Goal: Find specific page/section: Find specific page/section

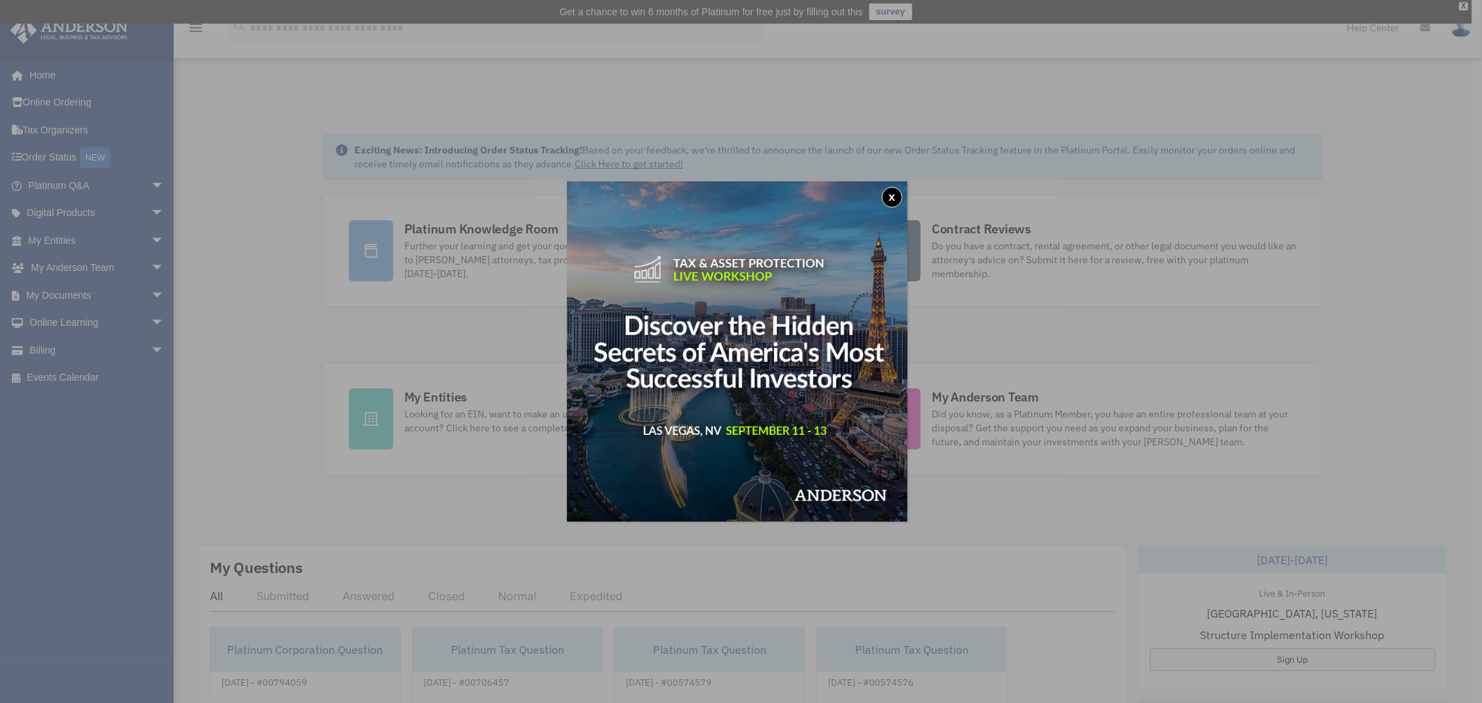
drag, startPoint x: 889, startPoint y: 193, endPoint x: 818, endPoint y: 237, distance: 83.3
click at [889, 193] on button "x" at bounding box center [891, 197] width 21 height 21
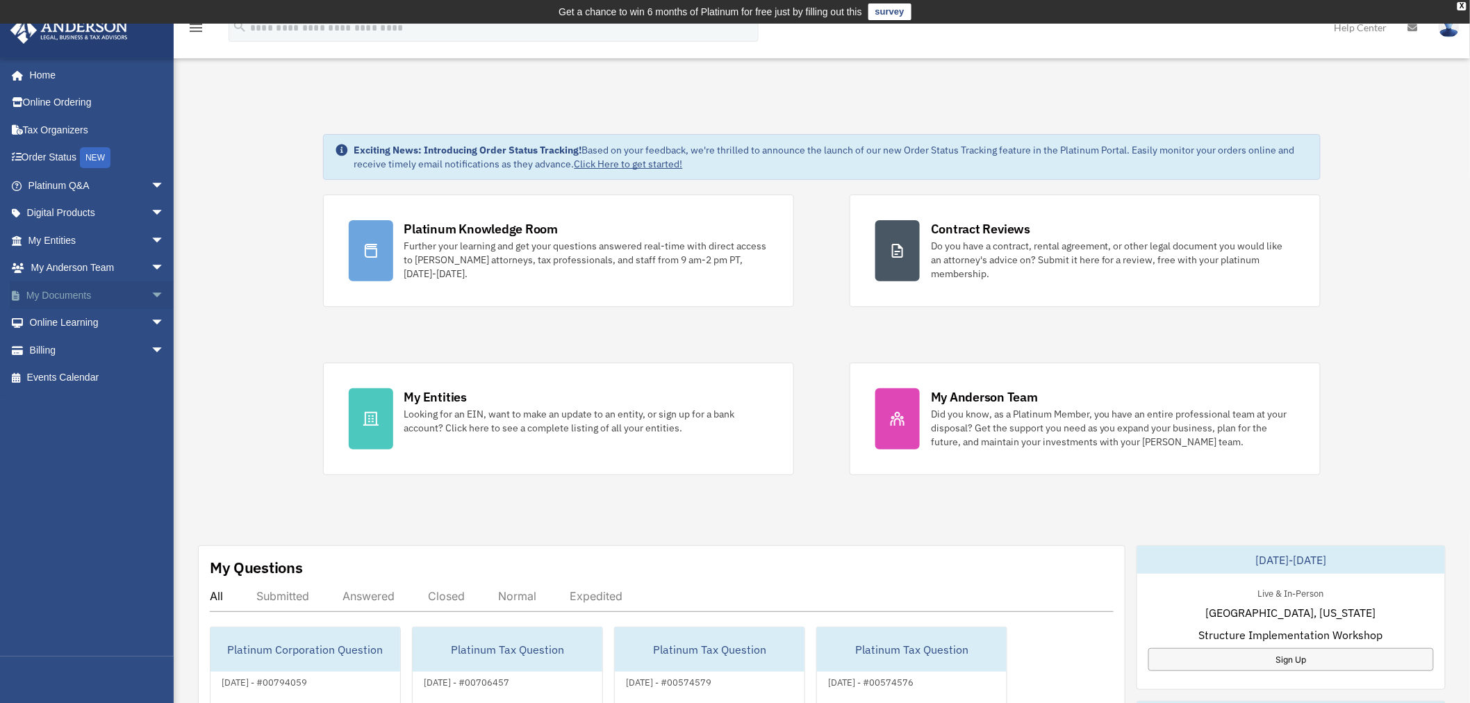
click at [151, 296] on span "arrow_drop_down" at bounding box center [165, 295] width 28 height 28
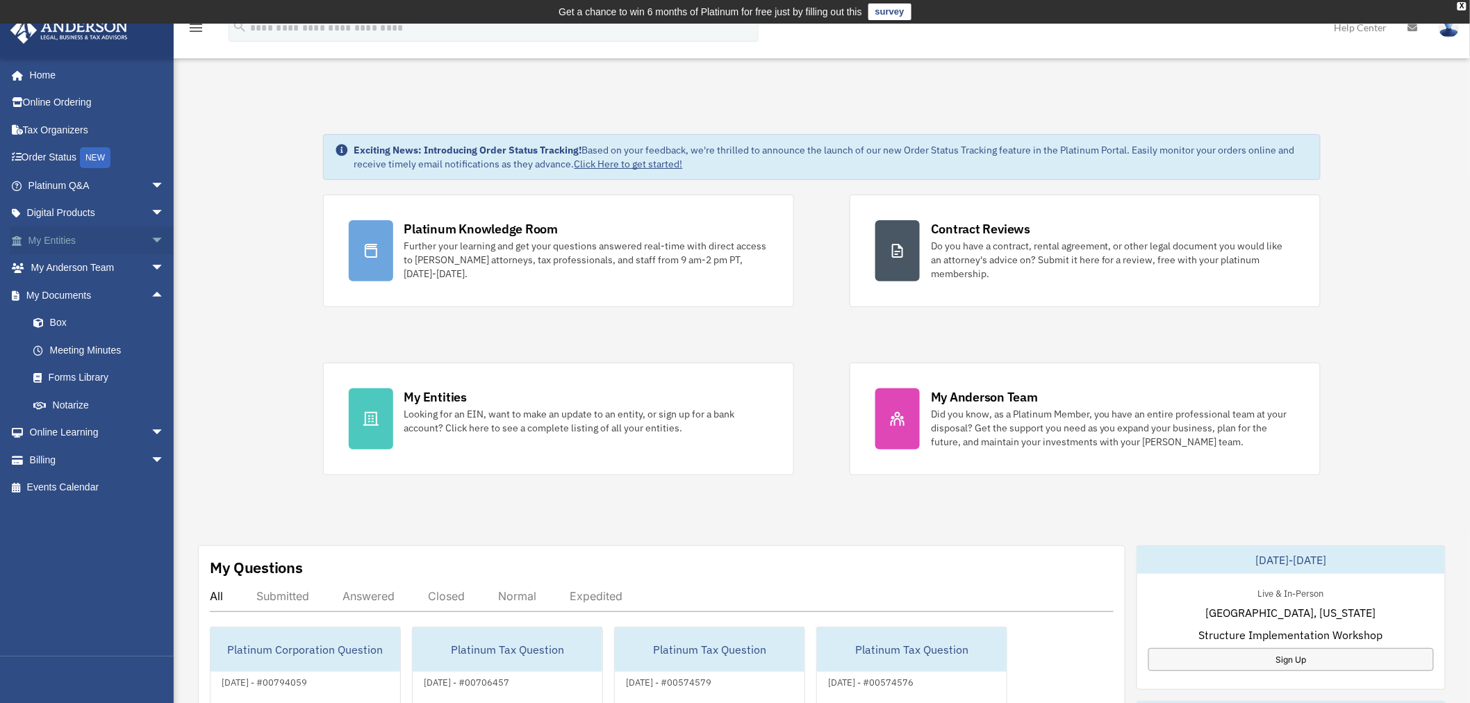
click at [151, 239] on span "arrow_drop_down" at bounding box center [165, 240] width 28 height 28
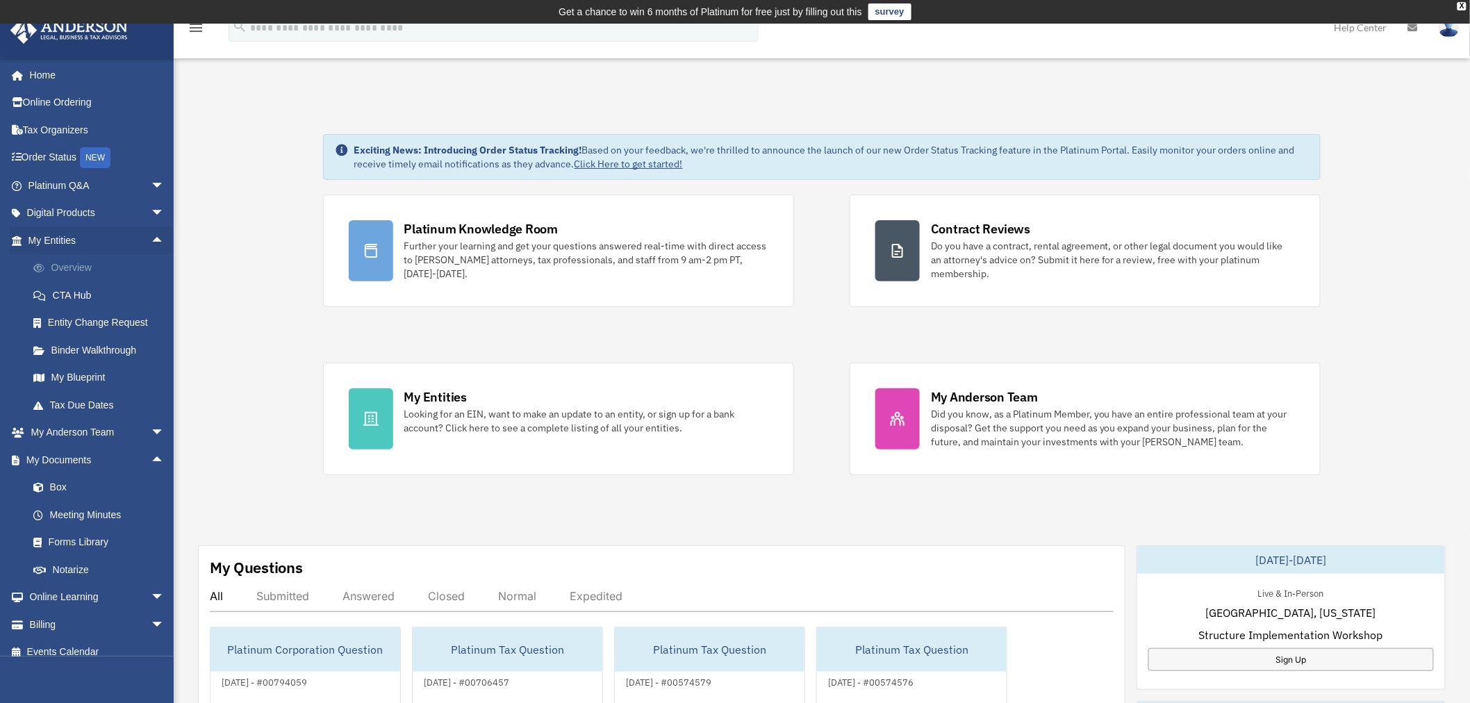
click at [81, 274] on link "Overview" at bounding box center [102, 268] width 166 height 28
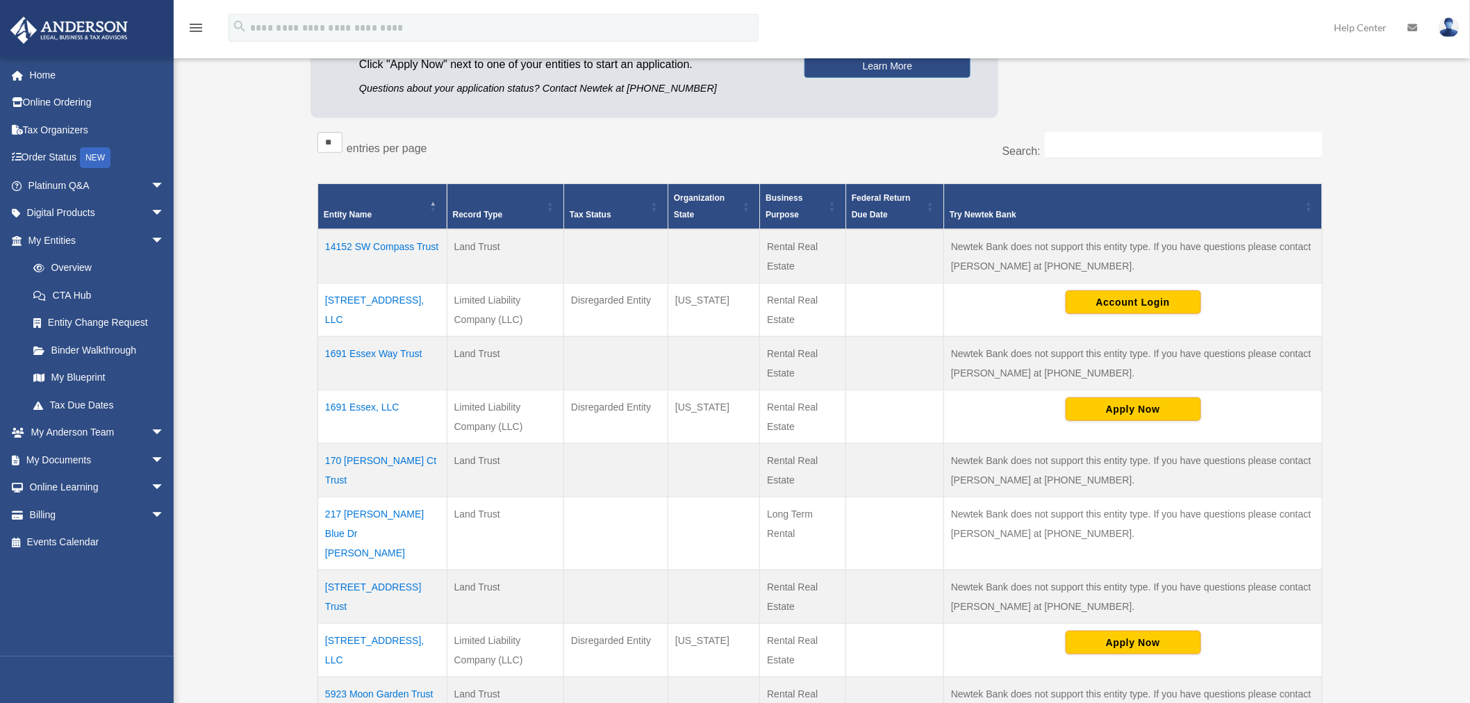
scroll to position [231, 0]
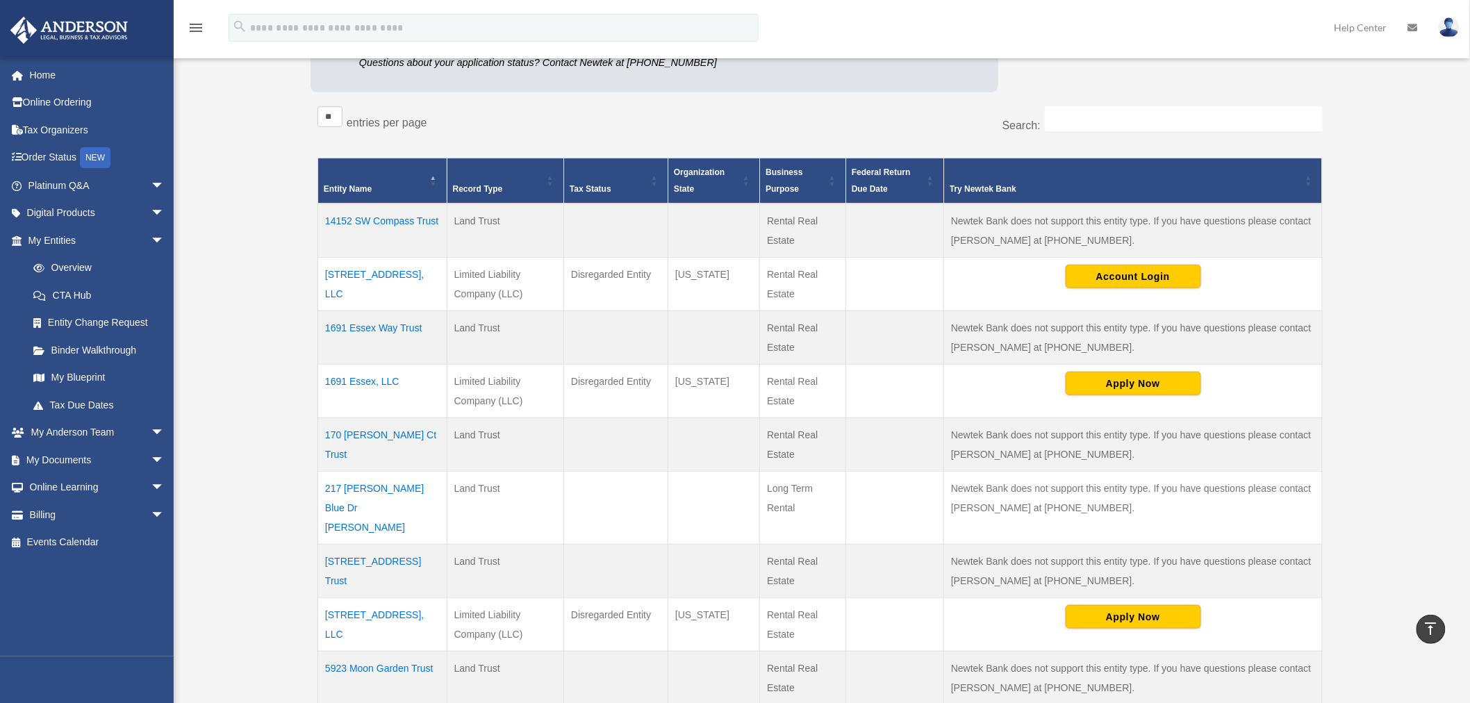
click at [395, 322] on td "1691 Essex Way Trust" at bounding box center [382, 336] width 129 height 53
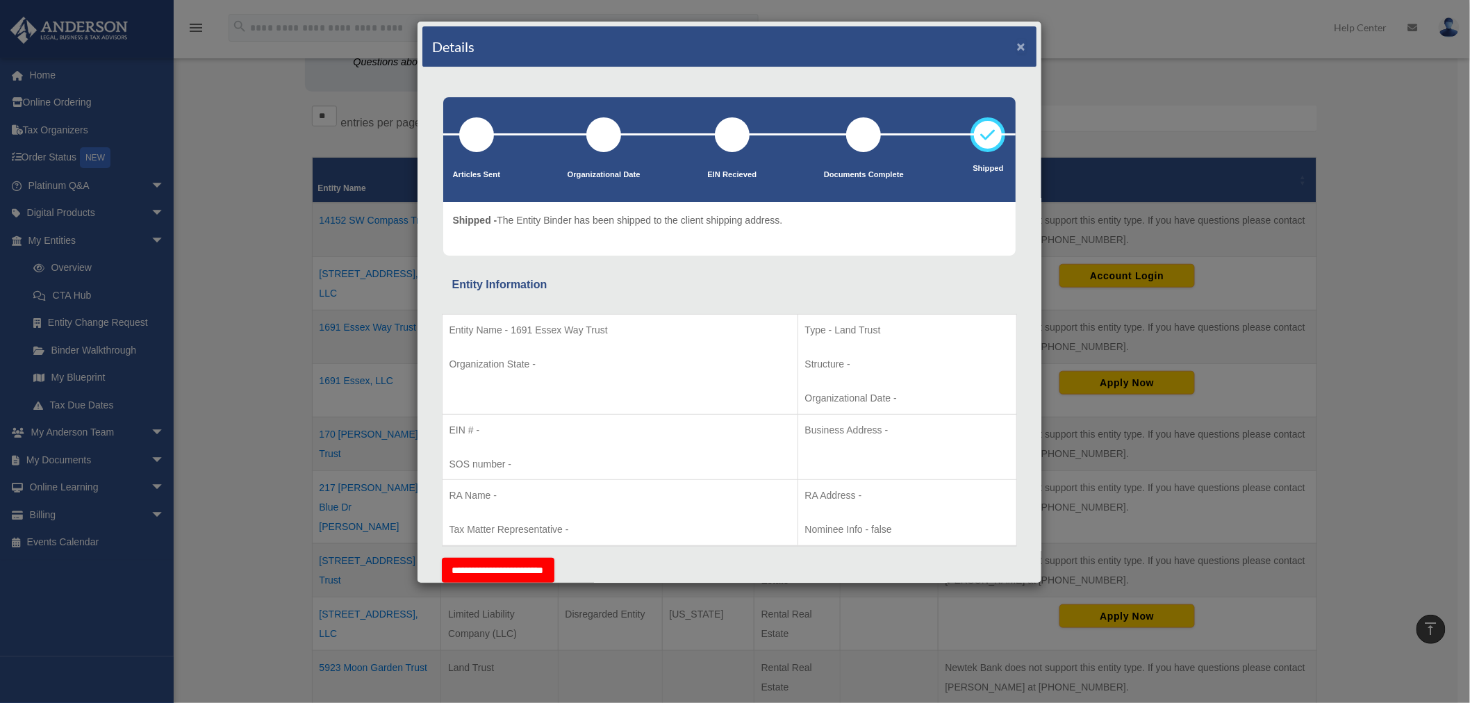
click at [1017, 45] on button "×" at bounding box center [1021, 46] width 9 height 15
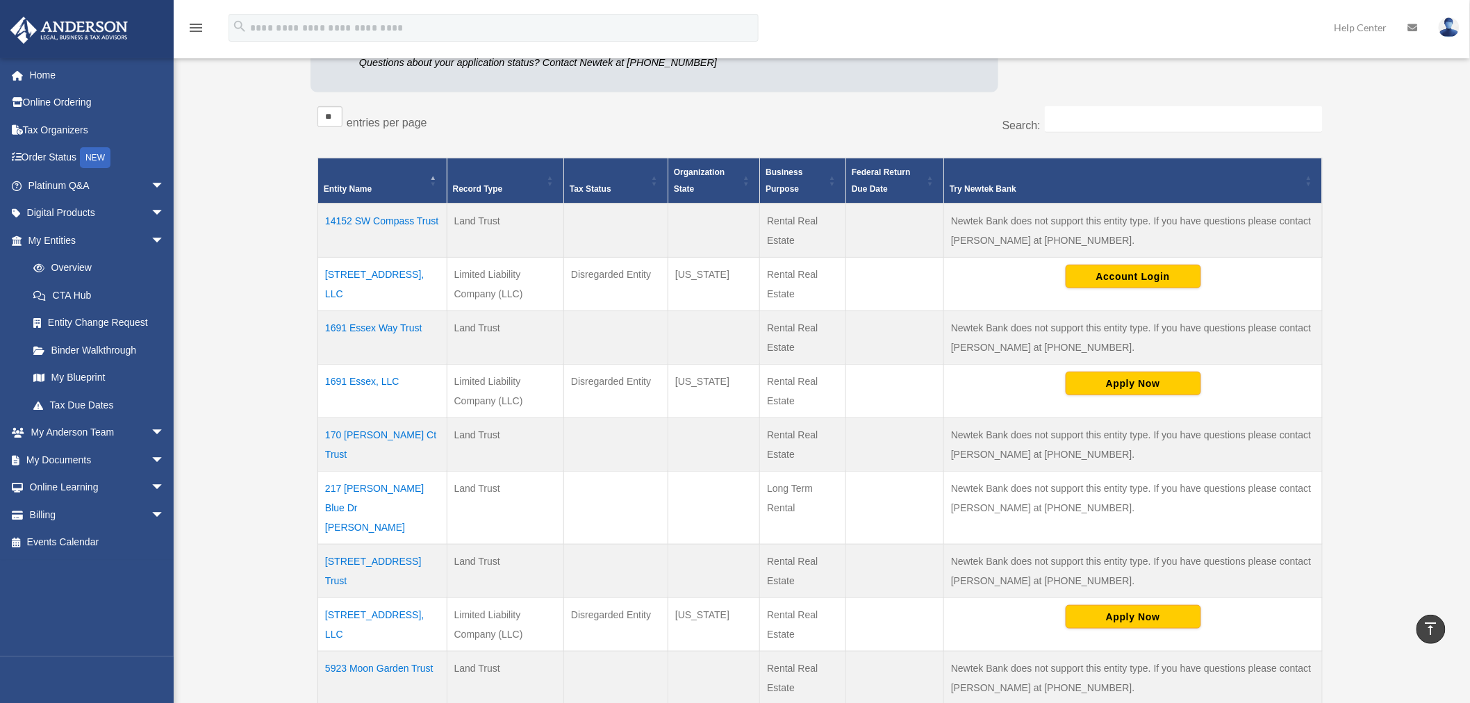
click at [401, 220] on td "14152 SW Compass Trust" at bounding box center [382, 231] width 129 height 54
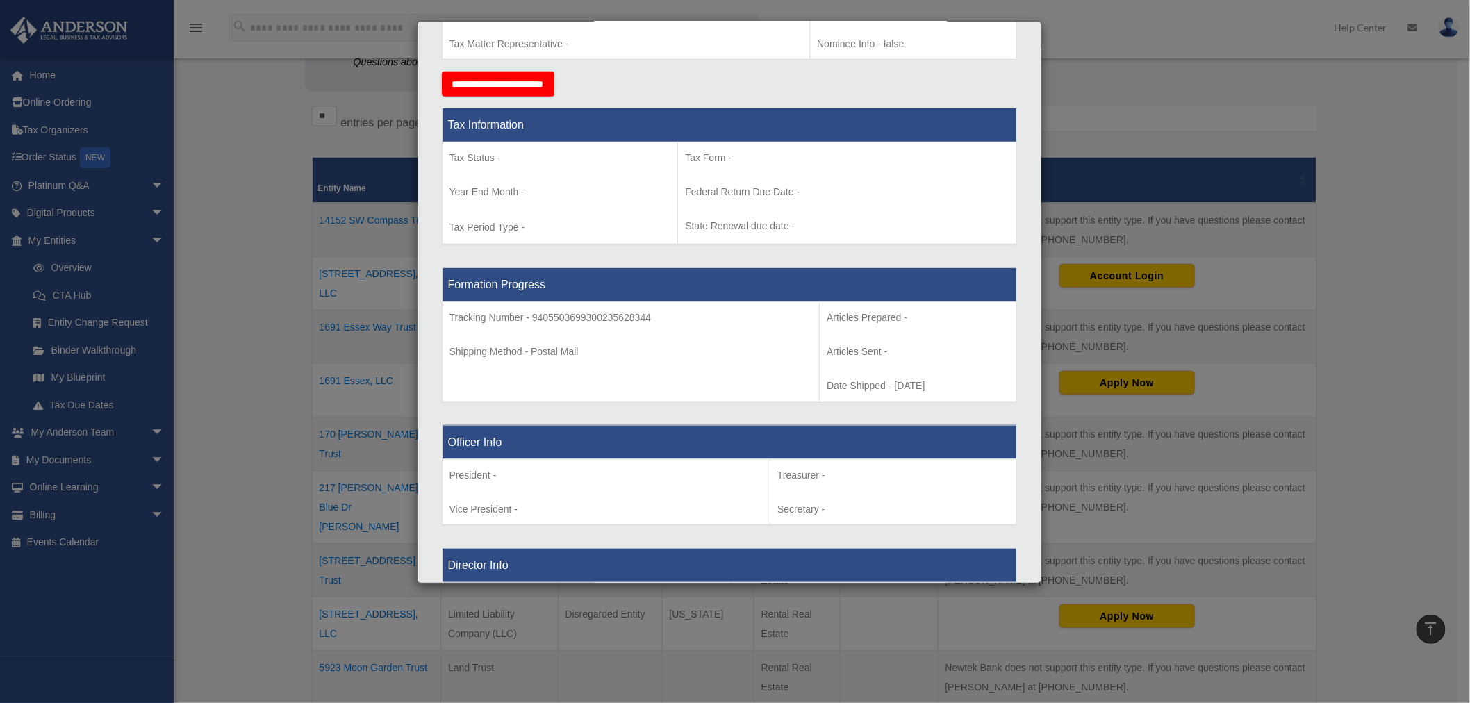
scroll to position [117, 0]
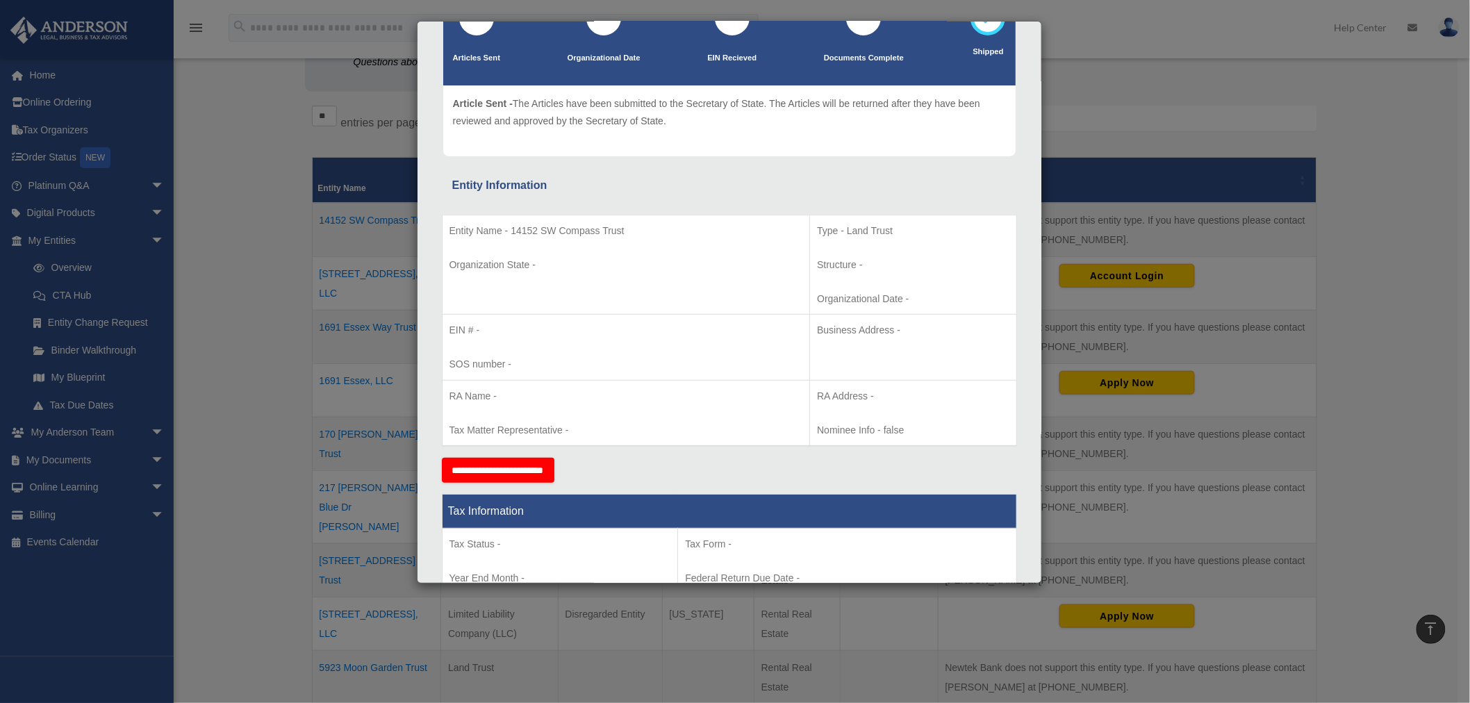
click at [222, 351] on div "Details × Articles Sent Organizational Date" at bounding box center [735, 351] width 1470 height 703
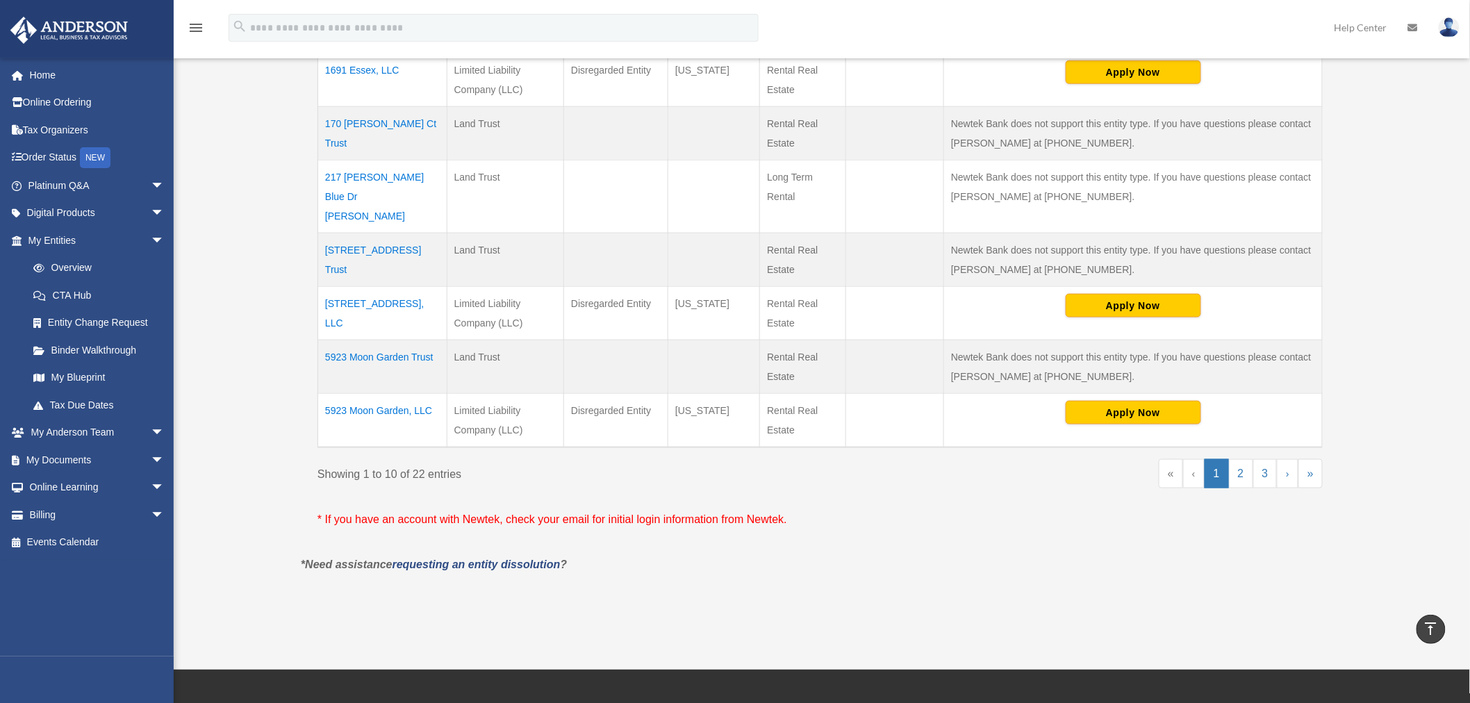
scroll to position [695, 0]
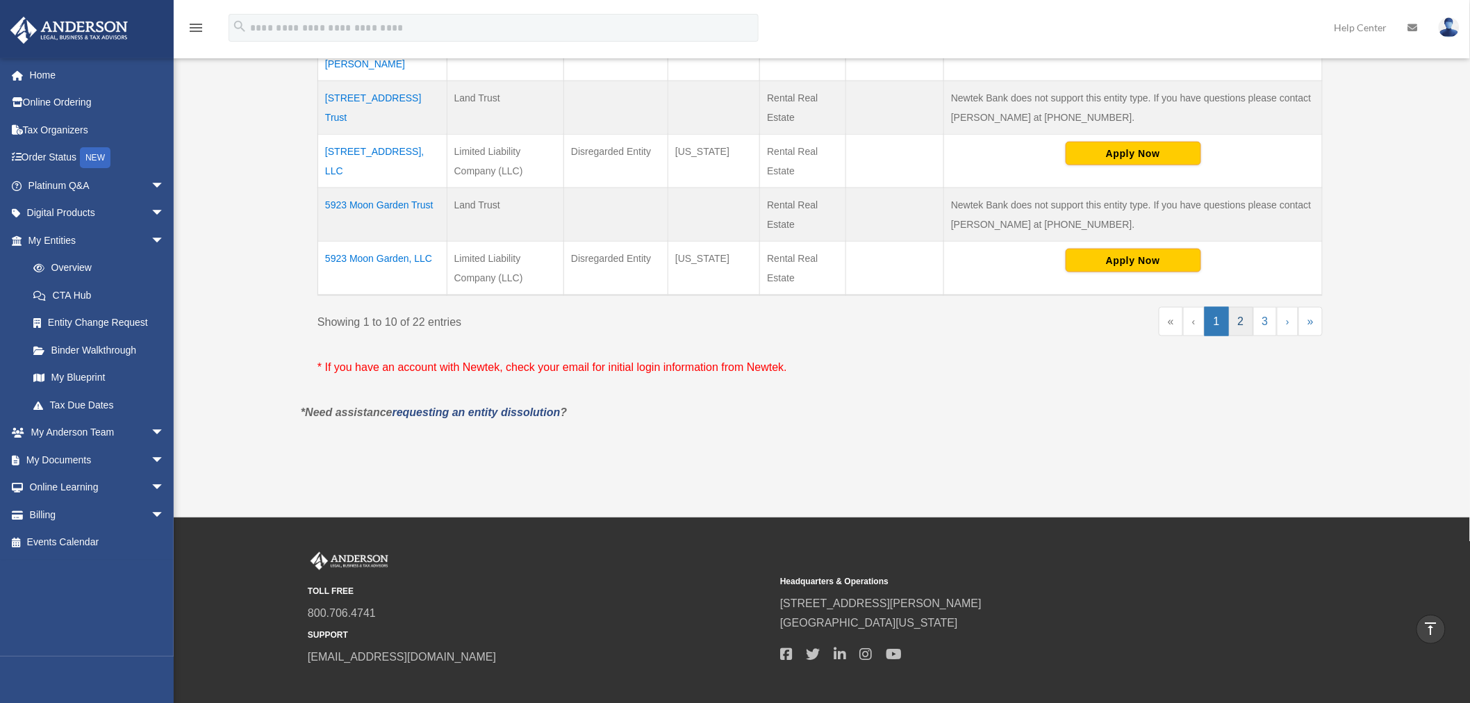
click at [1240, 307] on link "2" at bounding box center [1241, 321] width 24 height 29
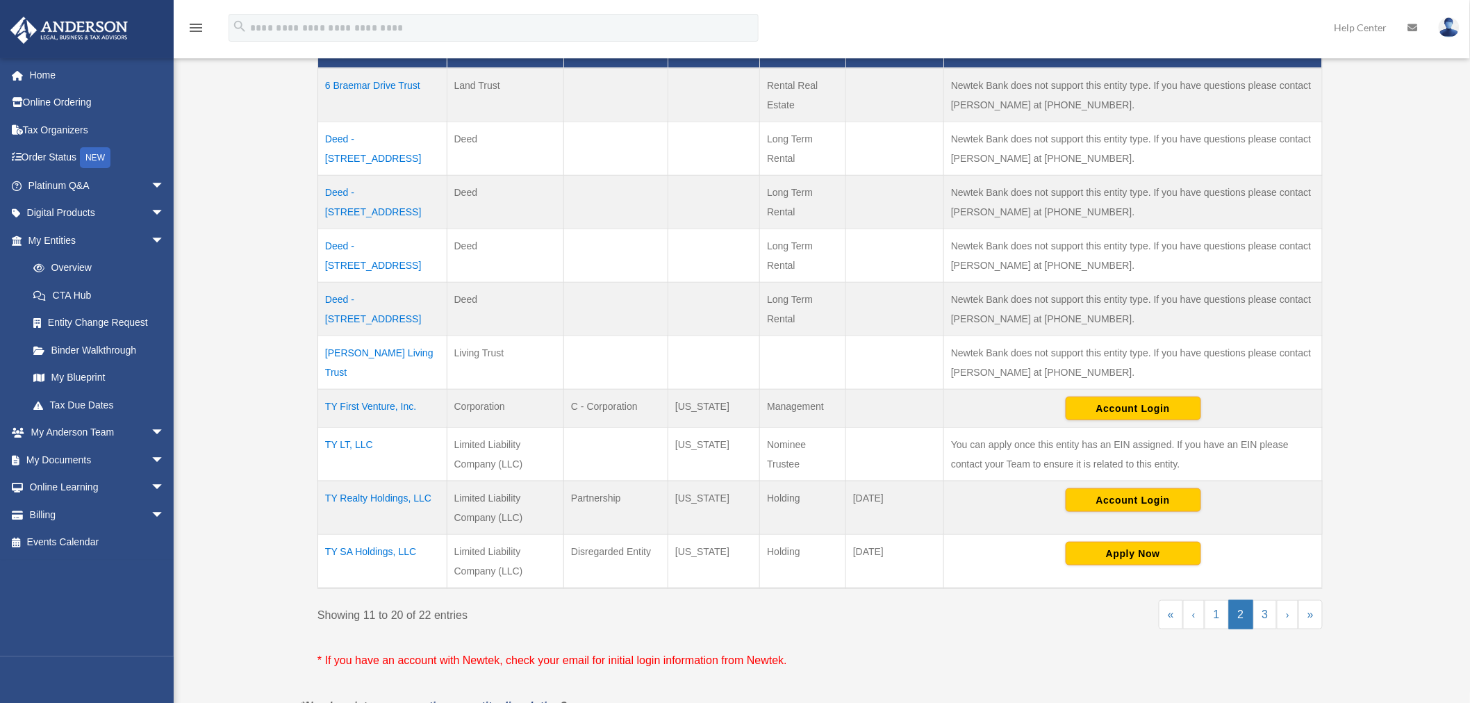
scroll to position [386, 0]
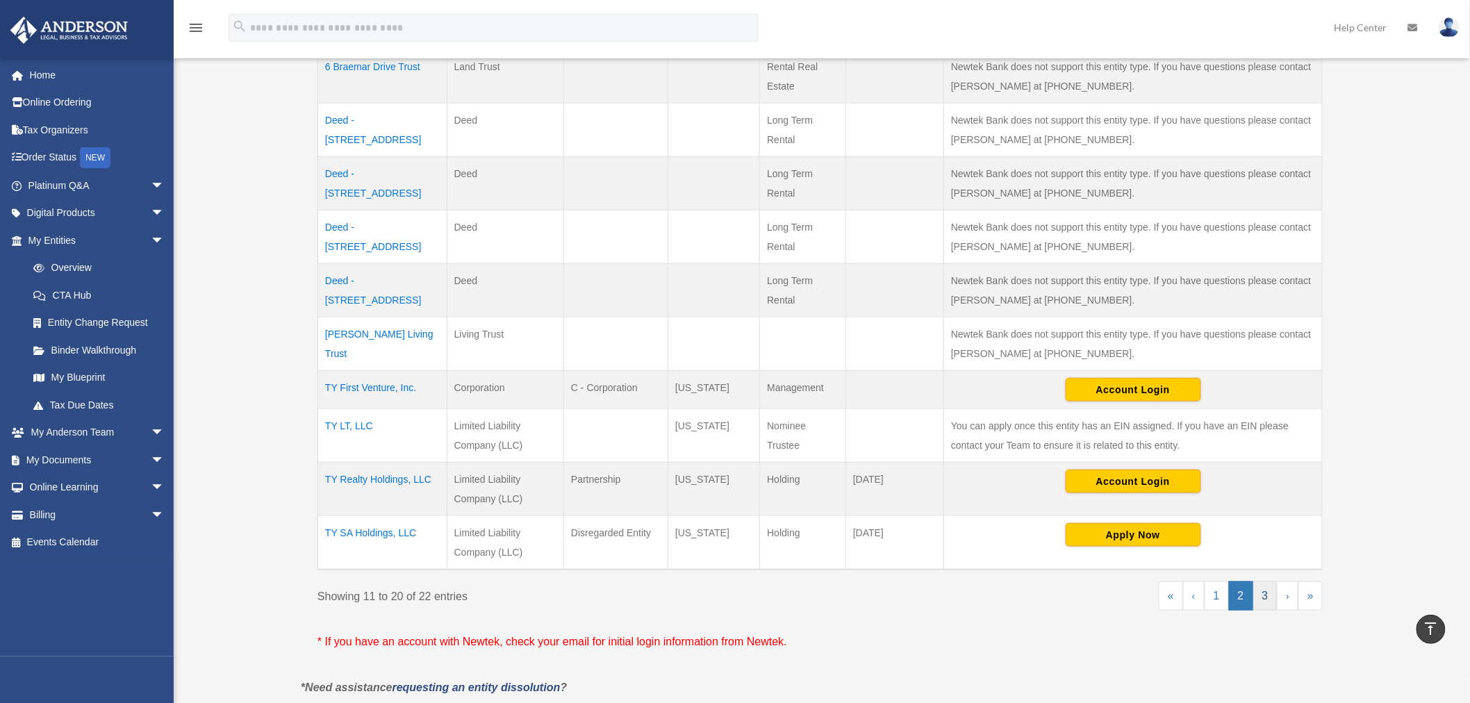
click at [1269, 602] on link "3" at bounding box center [1265, 595] width 24 height 29
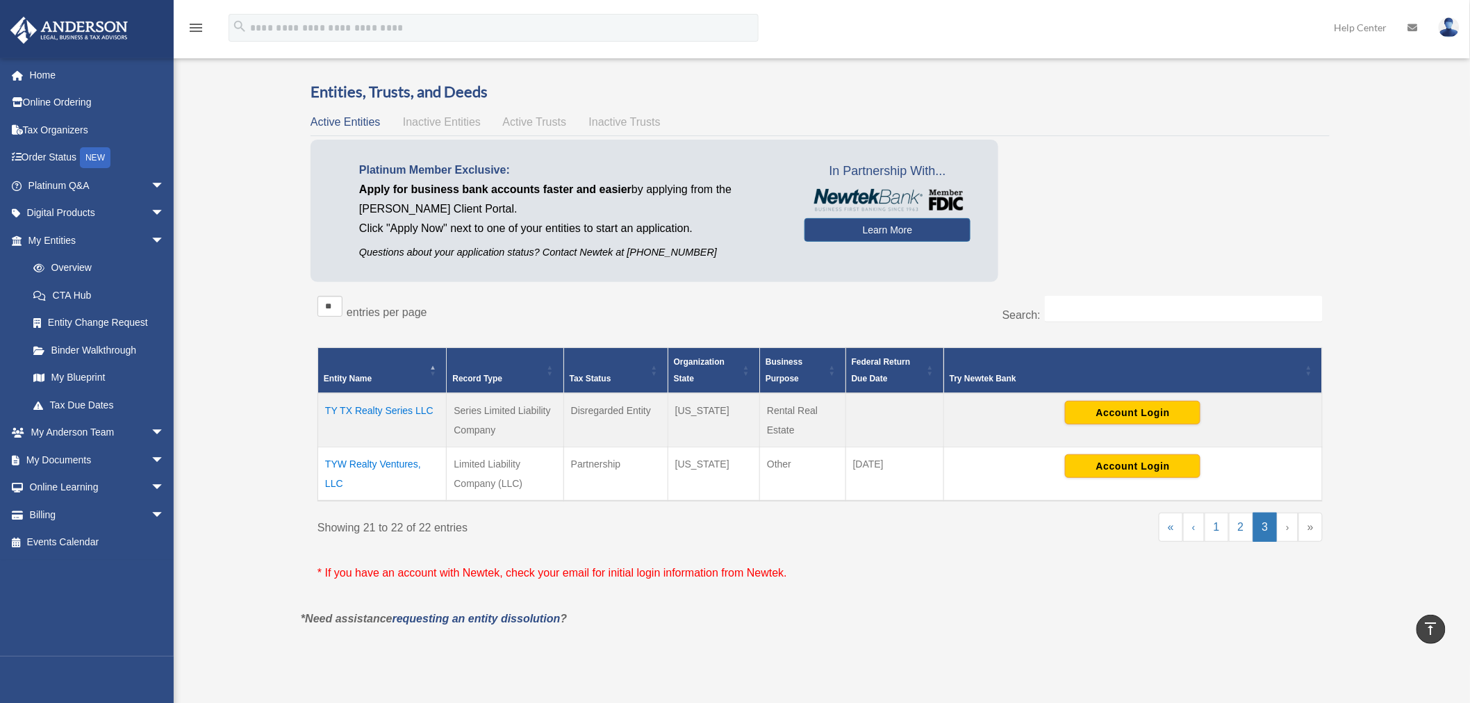
scroll to position [13, 0]
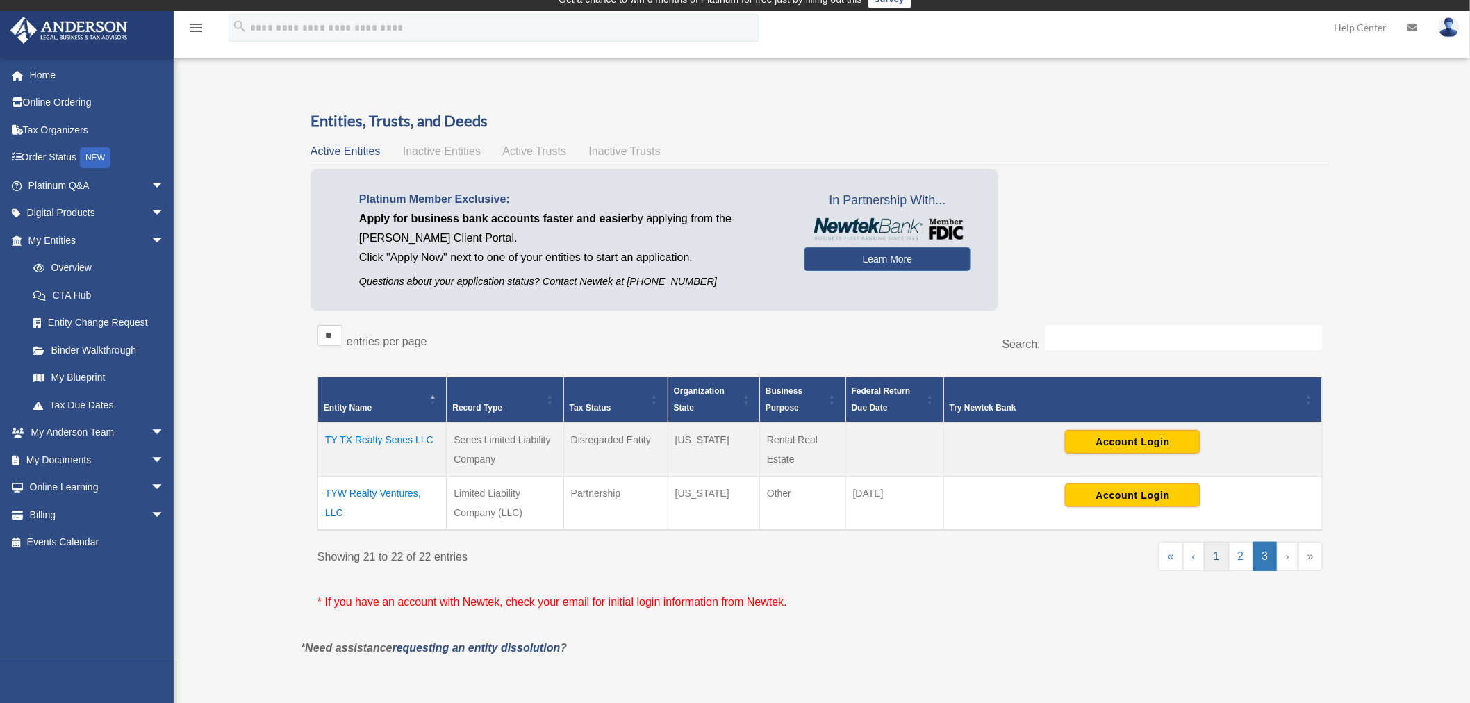
click at [1213, 557] on link "1" at bounding box center [1216, 556] width 24 height 29
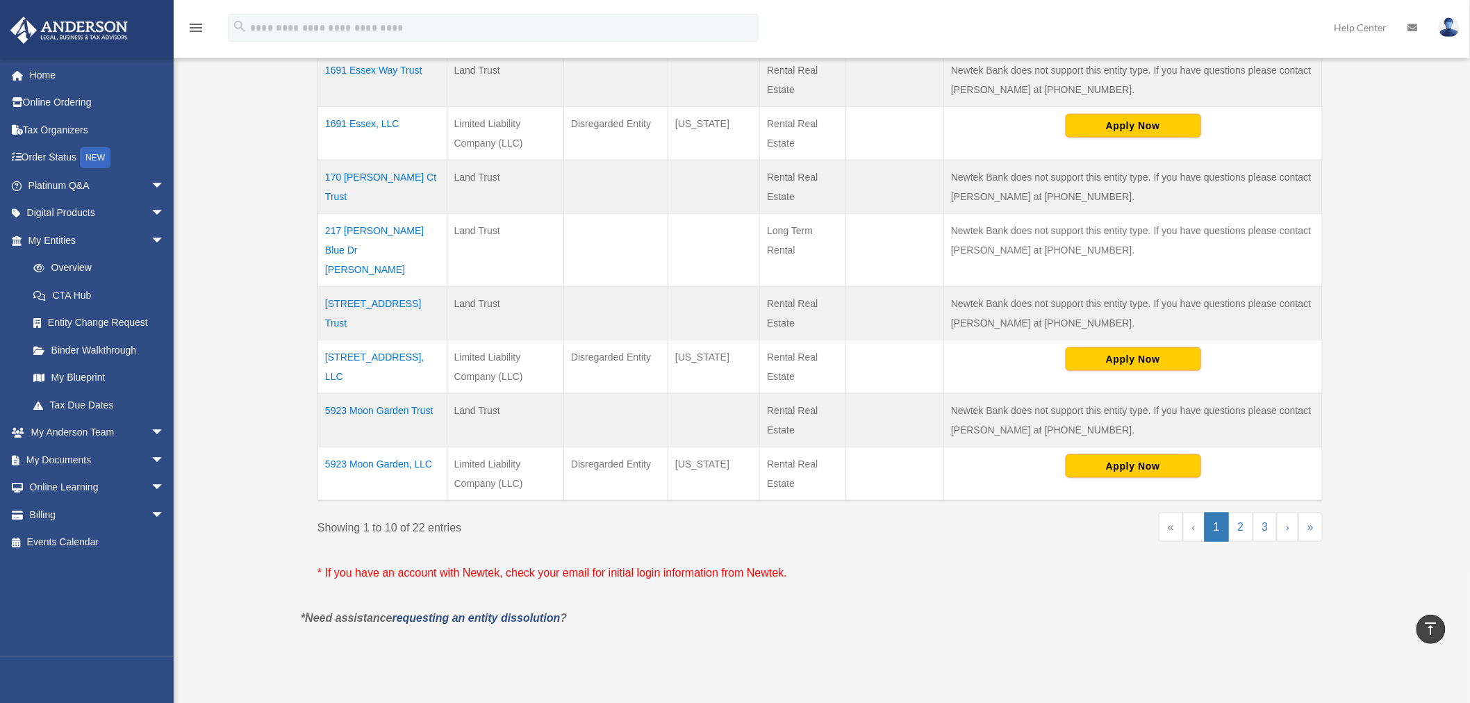
scroll to position [490, 0]
click at [1242, 512] on link "2" at bounding box center [1241, 526] width 24 height 29
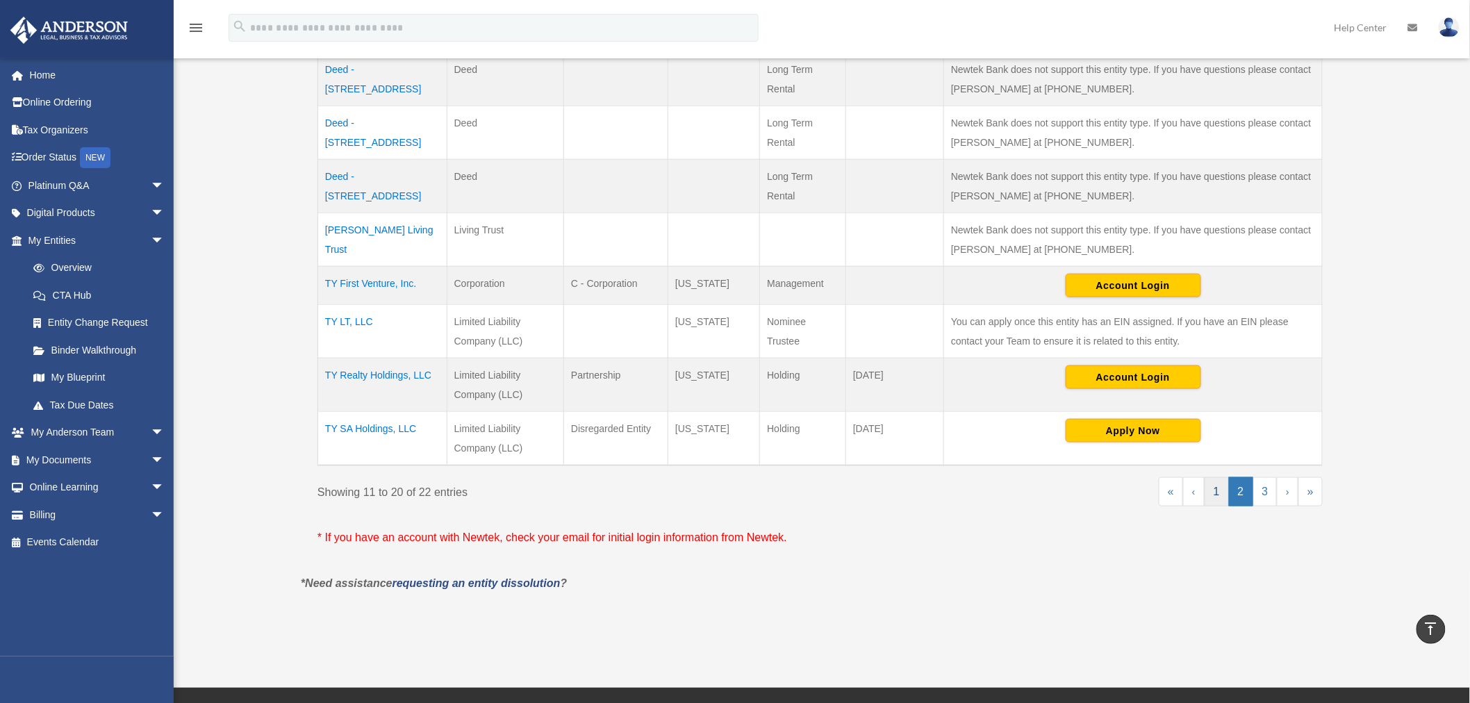
click at [1219, 497] on link "1" at bounding box center [1216, 491] width 24 height 29
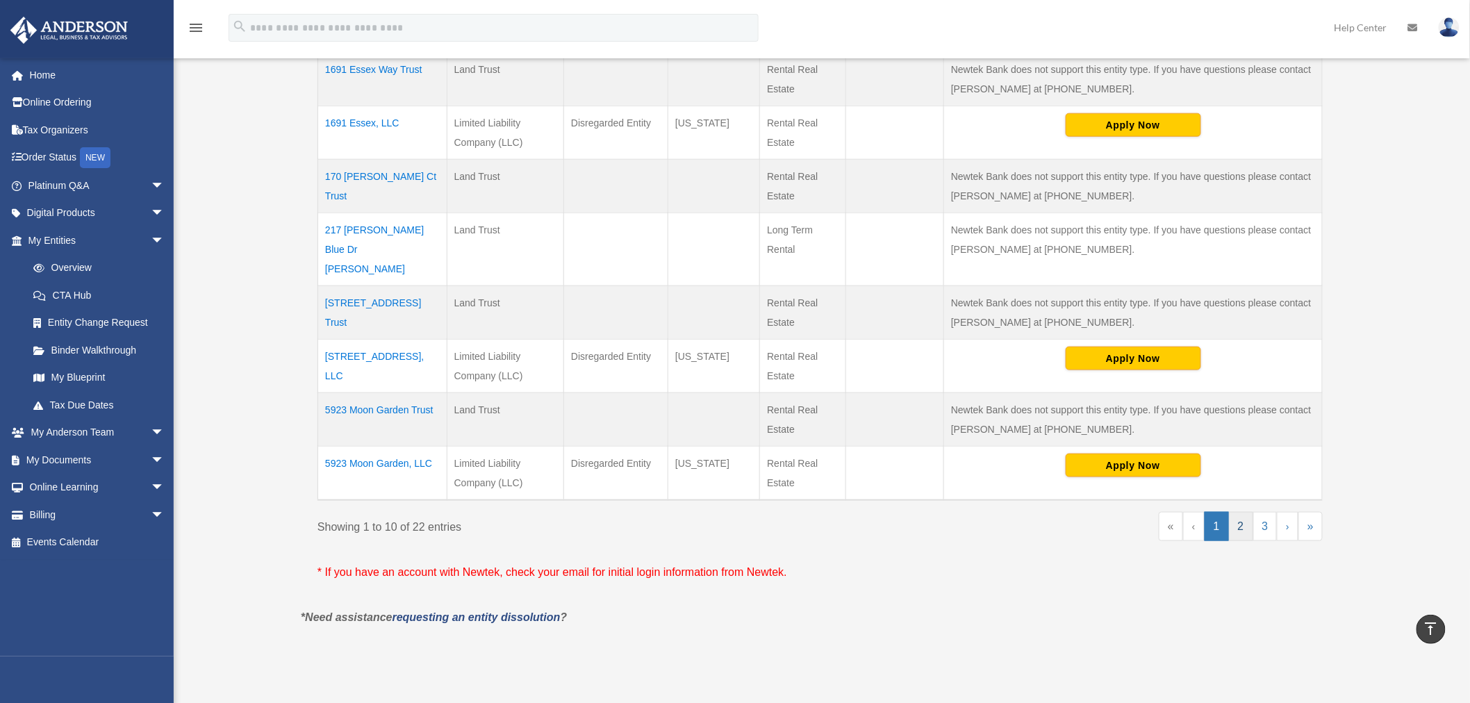
click at [1238, 512] on link "2" at bounding box center [1241, 526] width 24 height 29
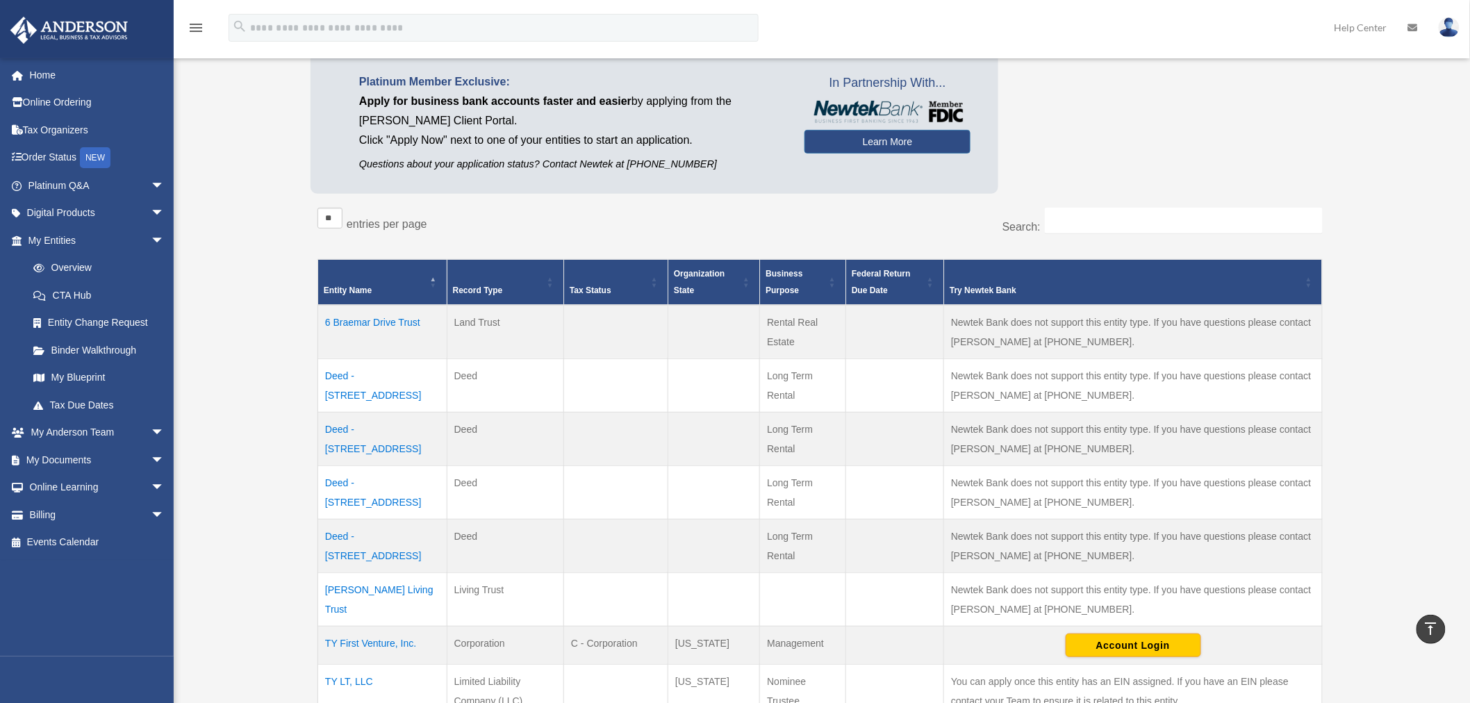
scroll to position [104, 0]
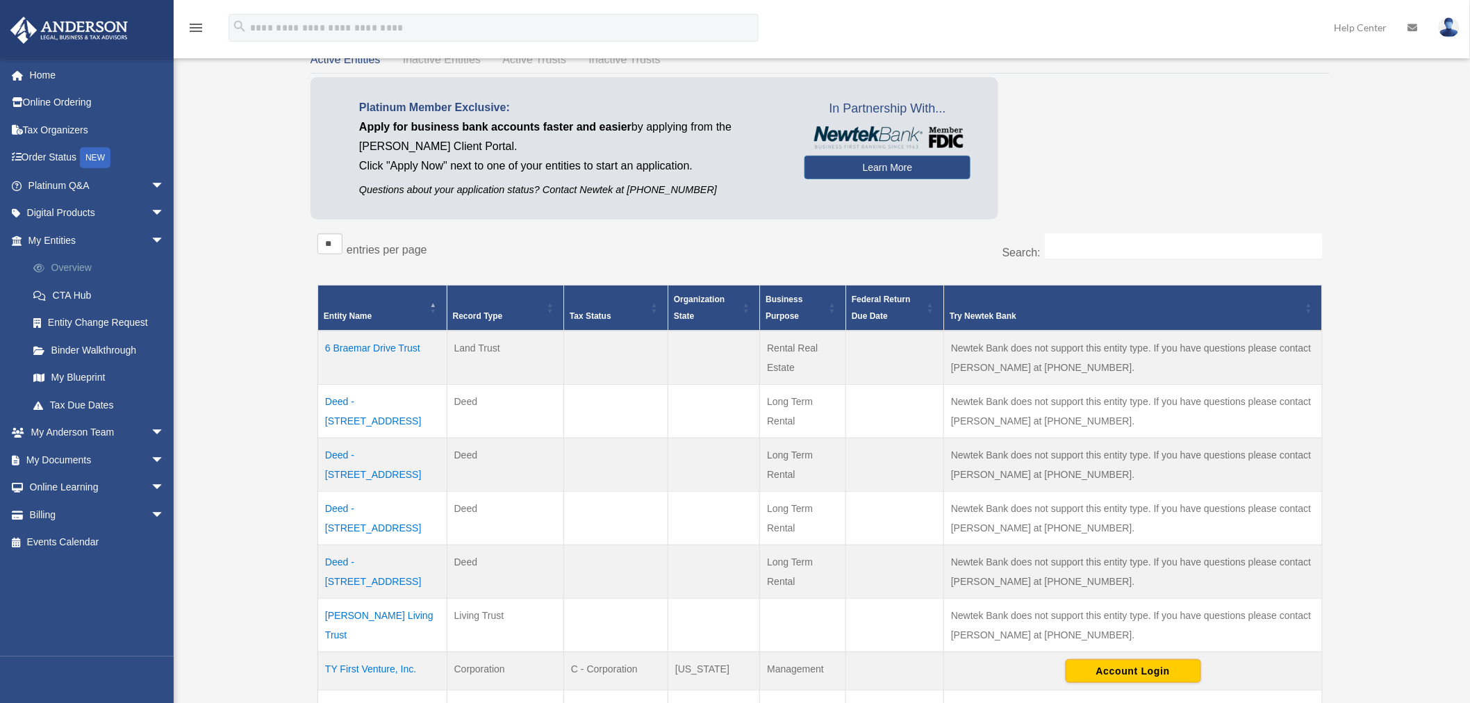
click at [72, 263] on link "Overview" at bounding box center [102, 268] width 166 height 28
click at [90, 378] on link "My Blueprint" at bounding box center [102, 378] width 166 height 28
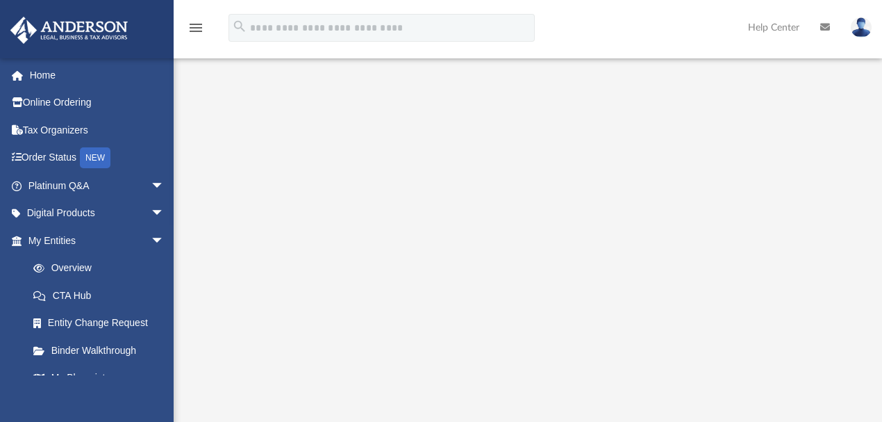
scroll to position [231, 0]
